Goal: Task Accomplishment & Management: Complete application form

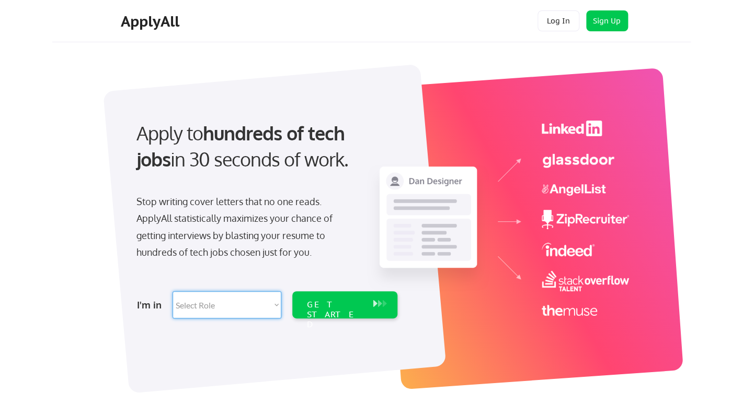
click at [172, 292] on select "Select Role Software Engineering Product Management Customer Success Sales UI/U…" at bounding box center [226, 305] width 109 height 27
select select ""tech_finance_biz_ops_cos""
click option "Tech Finance/Ops/Strategy" at bounding box center [0, 0] width 0 height 0
select select ""tech_finance_biz_ops_cos""
click at [368, 303] on div "GET STARTED" at bounding box center [344, 305] width 105 height 27
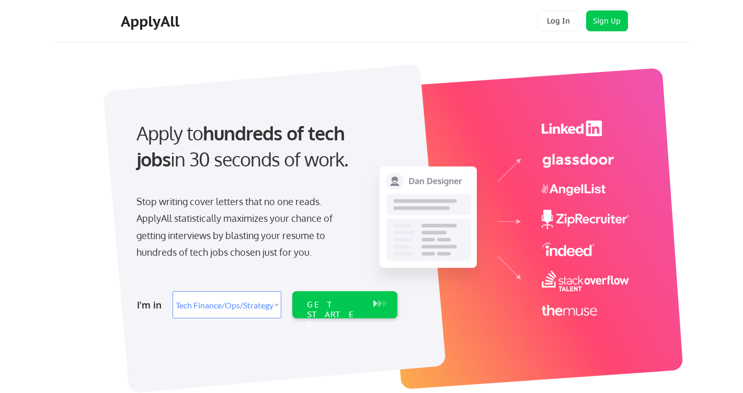
select select ""tech_finance_biz_ops_cos""
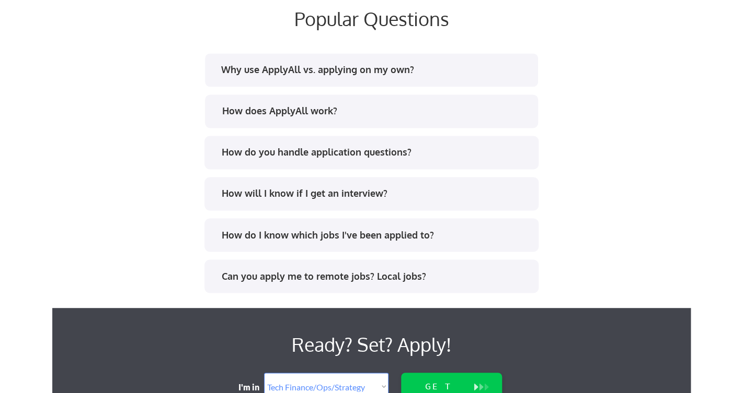
scroll to position [2016, 0]
